Goal: Transaction & Acquisition: Subscribe to service/newsletter

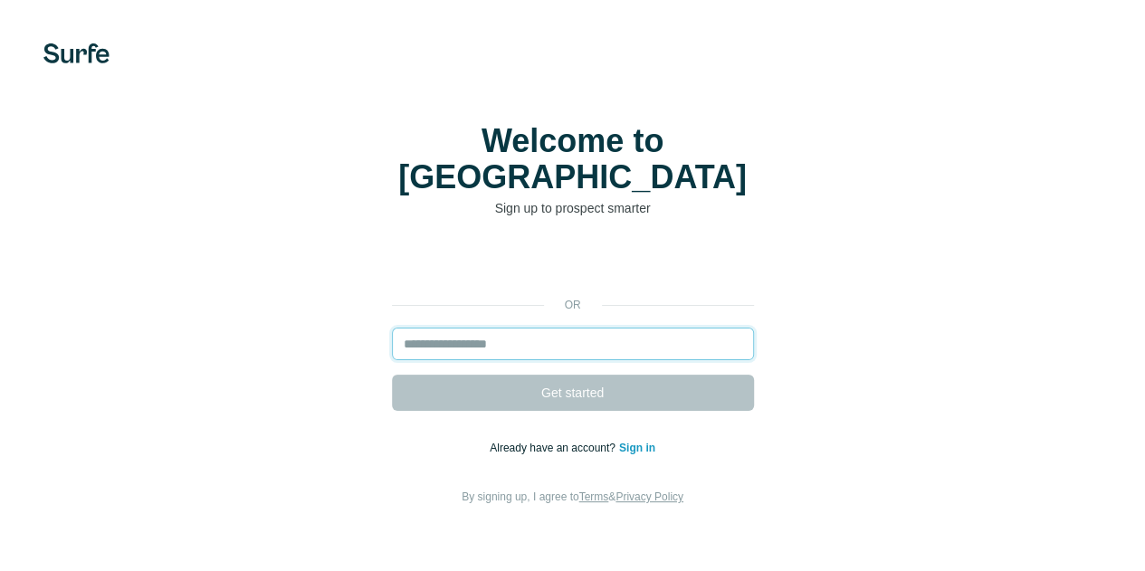
click at [392, 328] on input "email" at bounding box center [573, 344] width 362 height 33
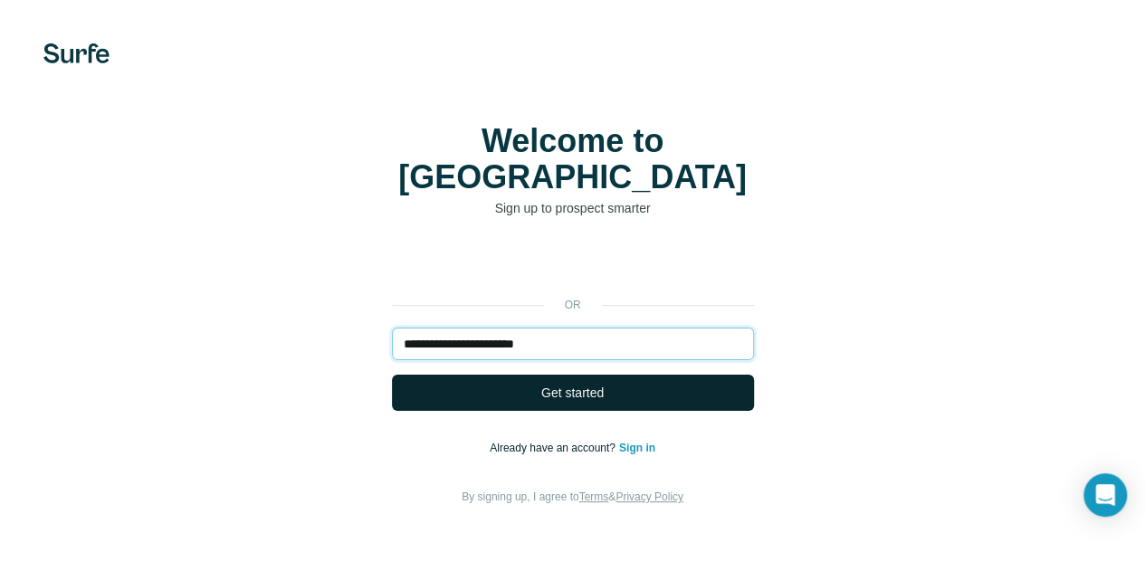
type input "**********"
click at [541, 384] on span "Get started" at bounding box center [572, 393] width 62 height 18
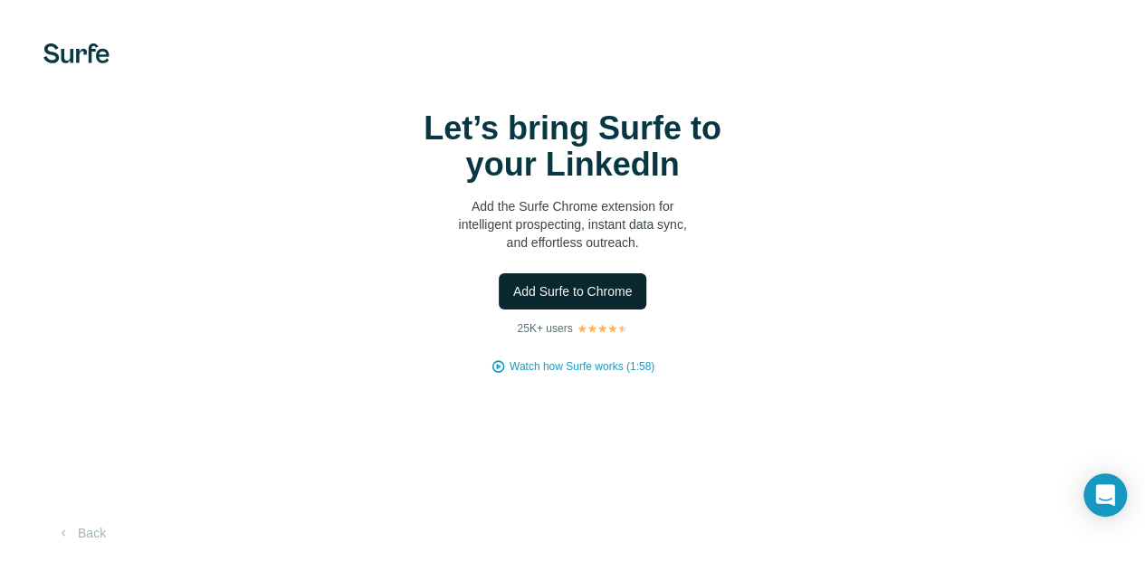
click at [513, 300] on span "Add Surfe to Chrome" at bounding box center [572, 291] width 119 height 18
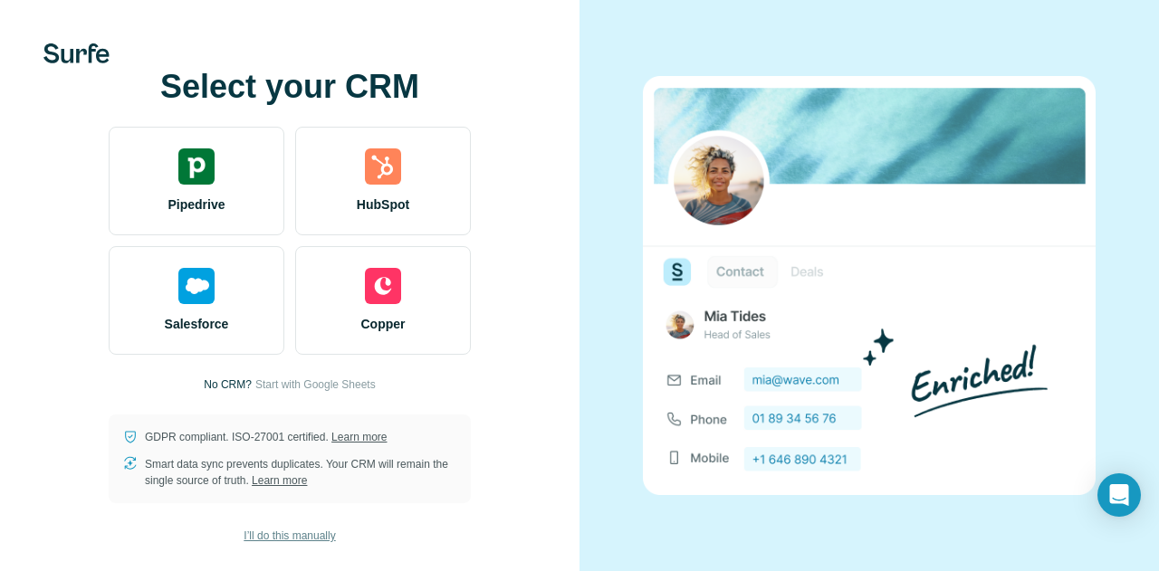
click at [281, 533] on span "I’ll do this manually" at bounding box center [288, 536] width 91 height 16
click at [365, 389] on span "Start with Google Sheets" at bounding box center [315, 385] width 120 height 16
click at [342, 382] on span "Start with Google Sheets" at bounding box center [315, 385] width 120 height 16
click at [303, 539] on span "I’ll do this manually" at bounding box center [288, 536] width 91 height 16
